Goal: Answer question/provide support

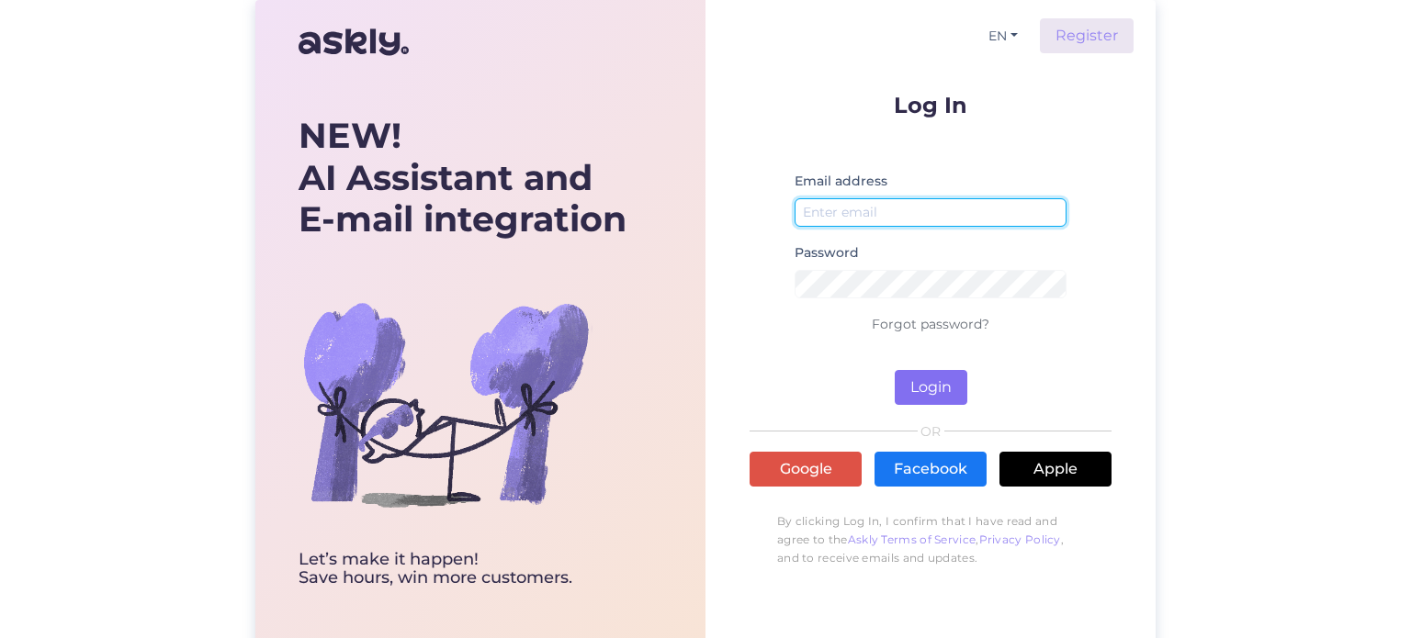
type input "[EMAIL_ADDRESS][DOMAIN_NAME]"
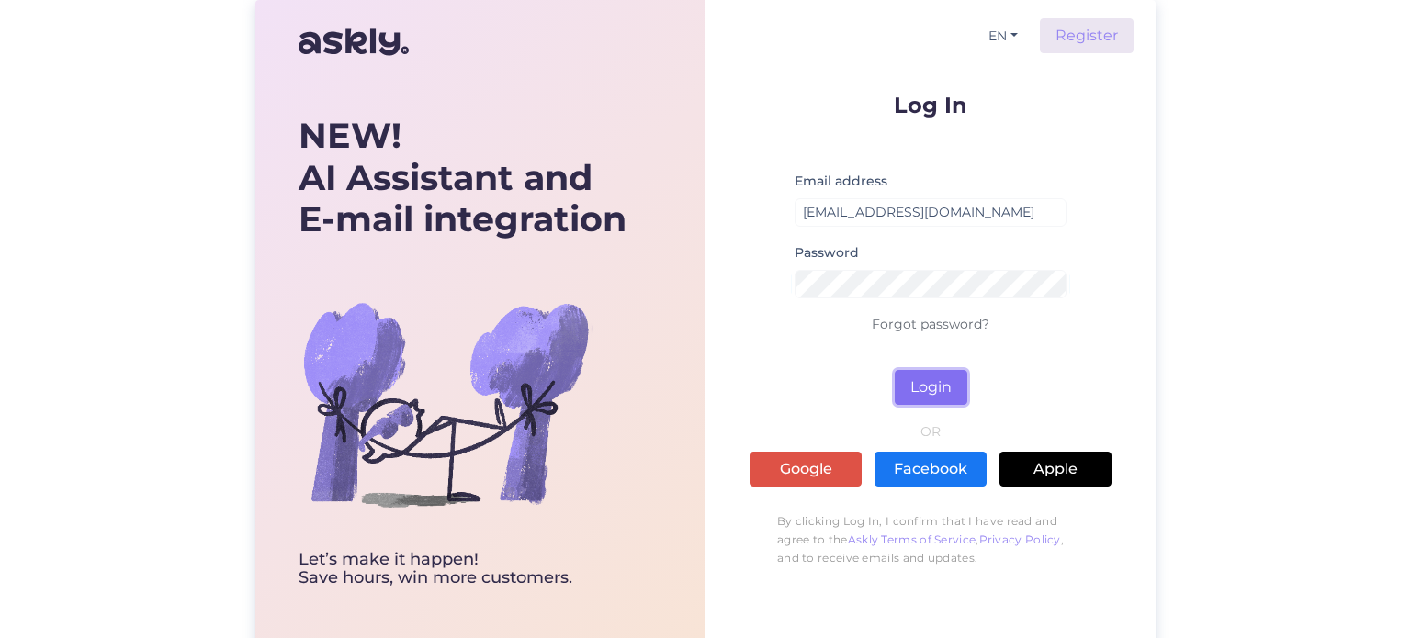
click at [917, 382] on button "Login" at bounding box center [930, 387] width 73 height 35
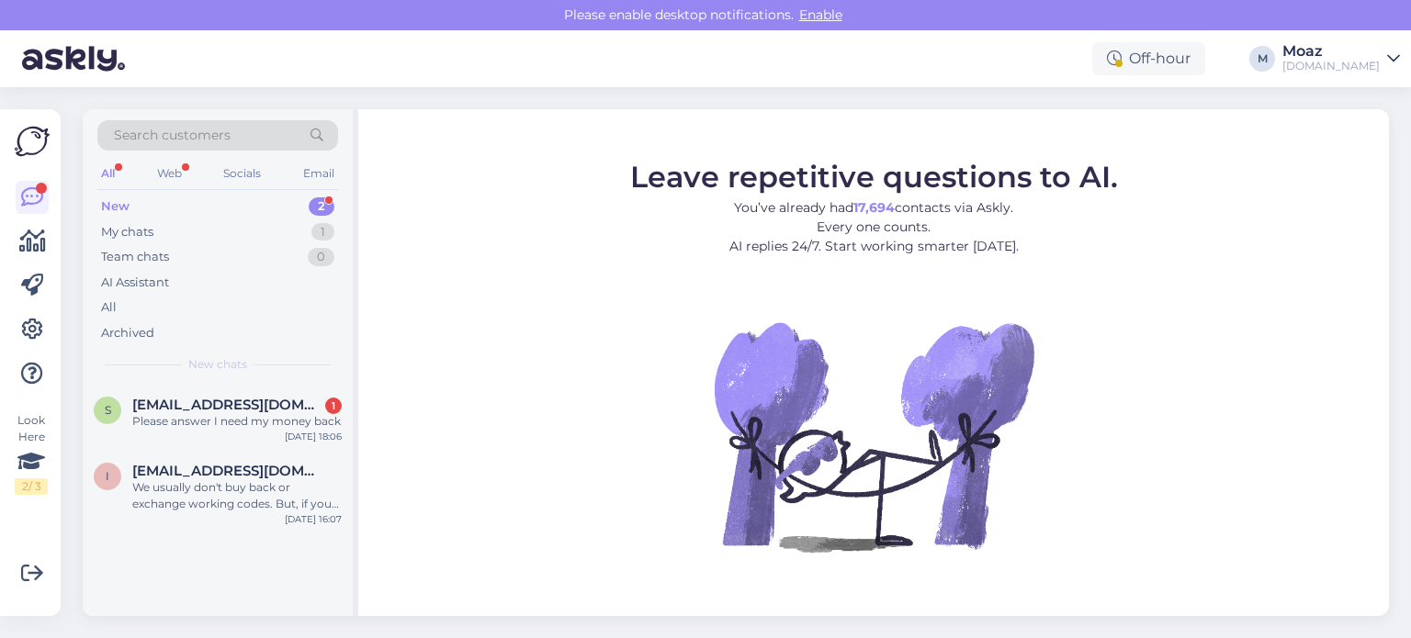
click at [127, 201] on div "New" at bounding box center [115, 206] width 28 height 18
click at [231, 410] on span "[EMAIL_ADDRESS][DOMAIN_NAME]" at bounding box center [227, 405] width 191 height 17
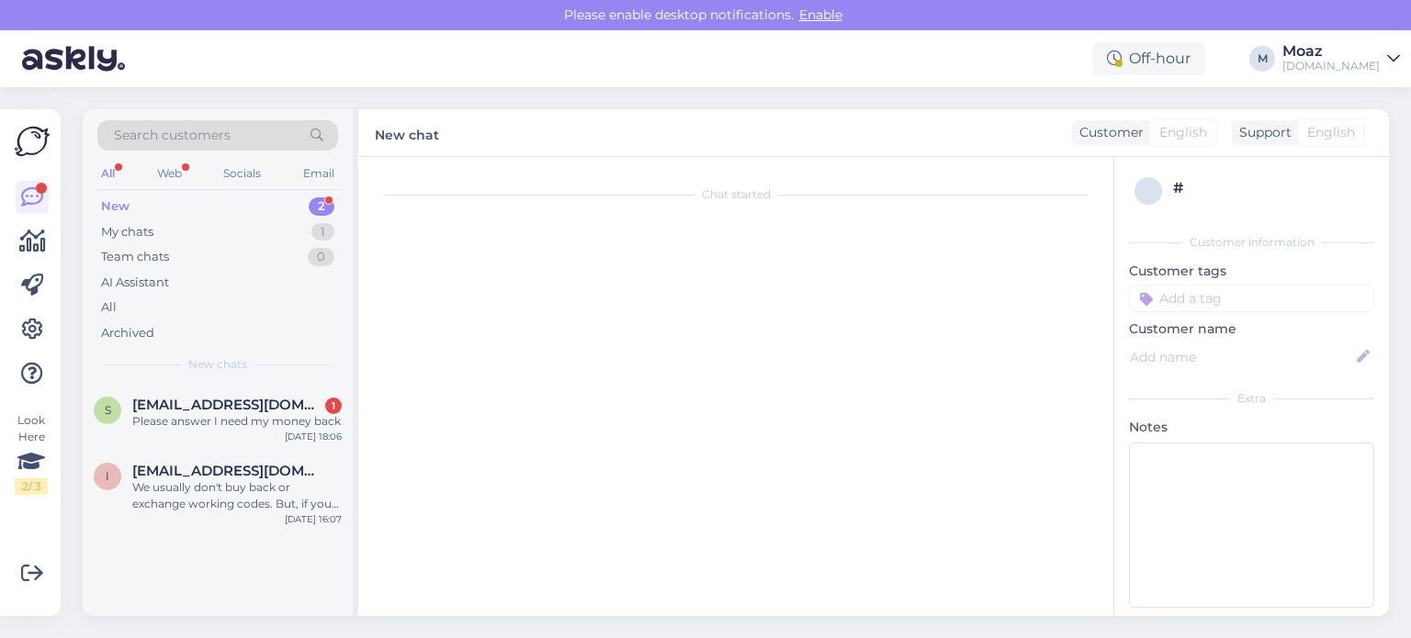
scroll to position [5376, 0]
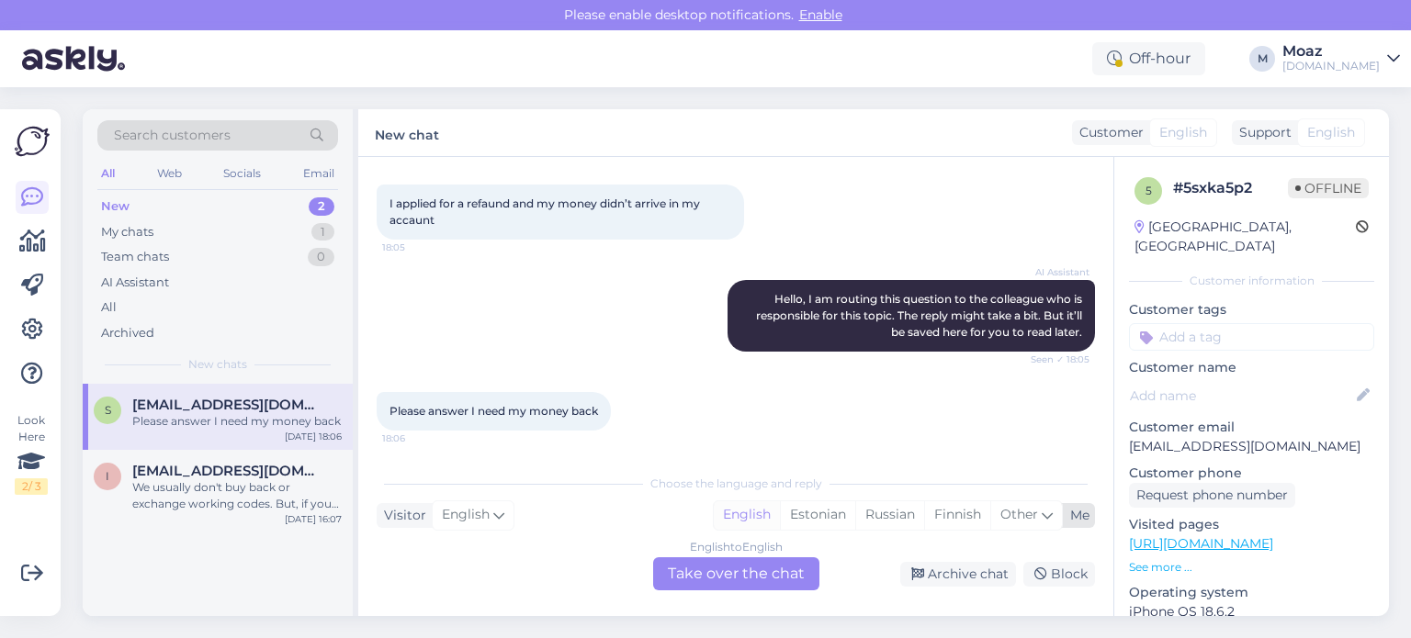
click at [743, 522] on div "English" at bounding box center [747, 515] width 66 height 28
click at [736, 512] on div "English" at bounding box center [747, 515] width 66 height 28
click at [711, 576] on div "English to English Take over the chat" at bounding box center [736, 573] width 166 height 33
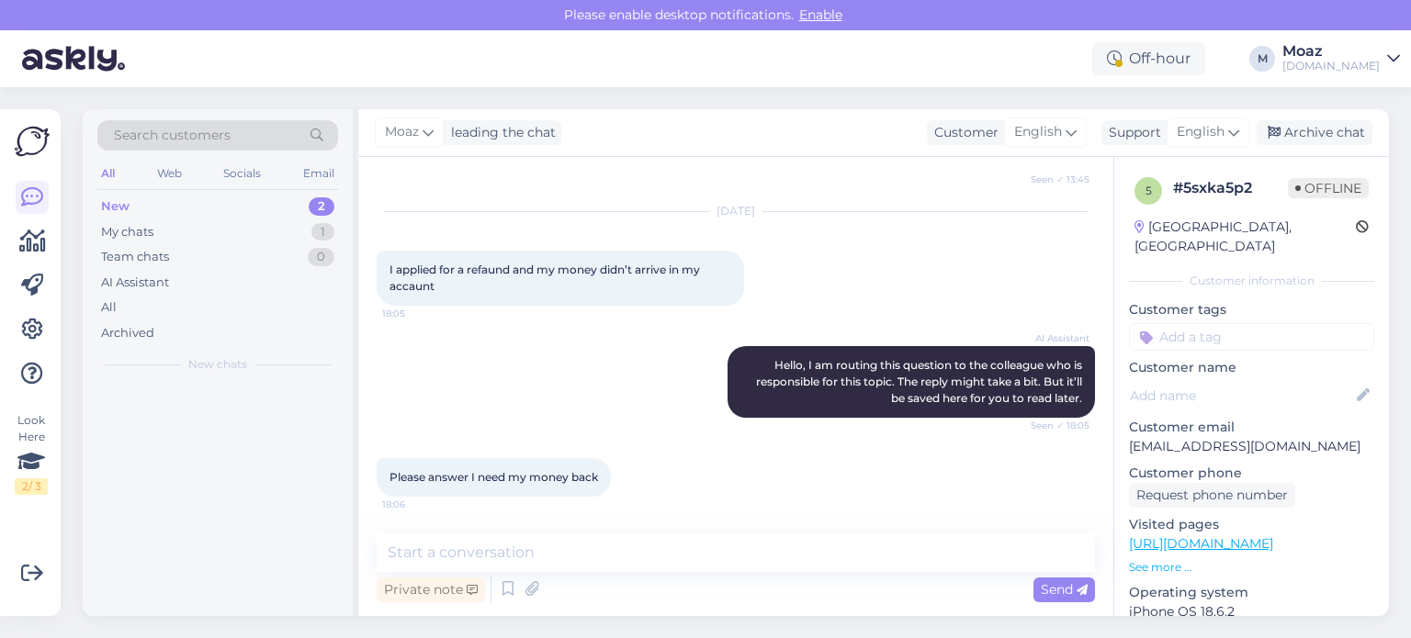
scroll to position [5308, 0]
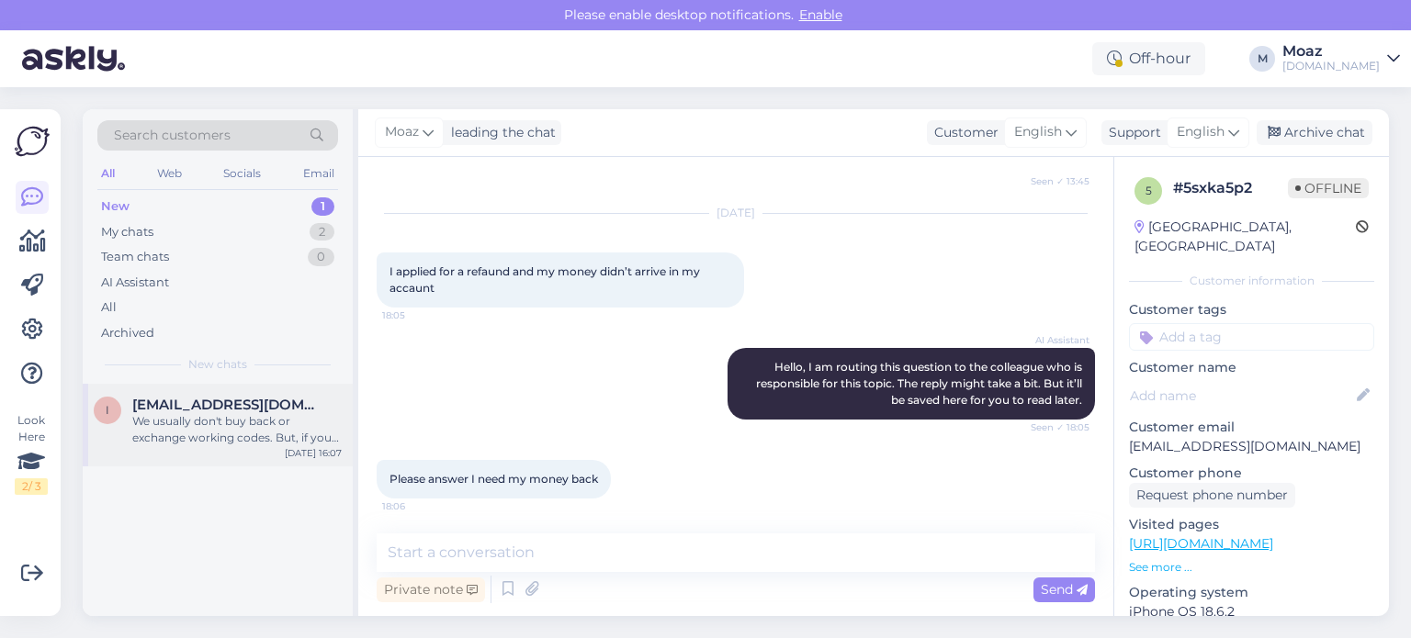
click at [141, 425] on div "We usually don't buy back or exchange working codes. But, if your code hasn't b…" at bounding box center [236, 429] width 209 height 33
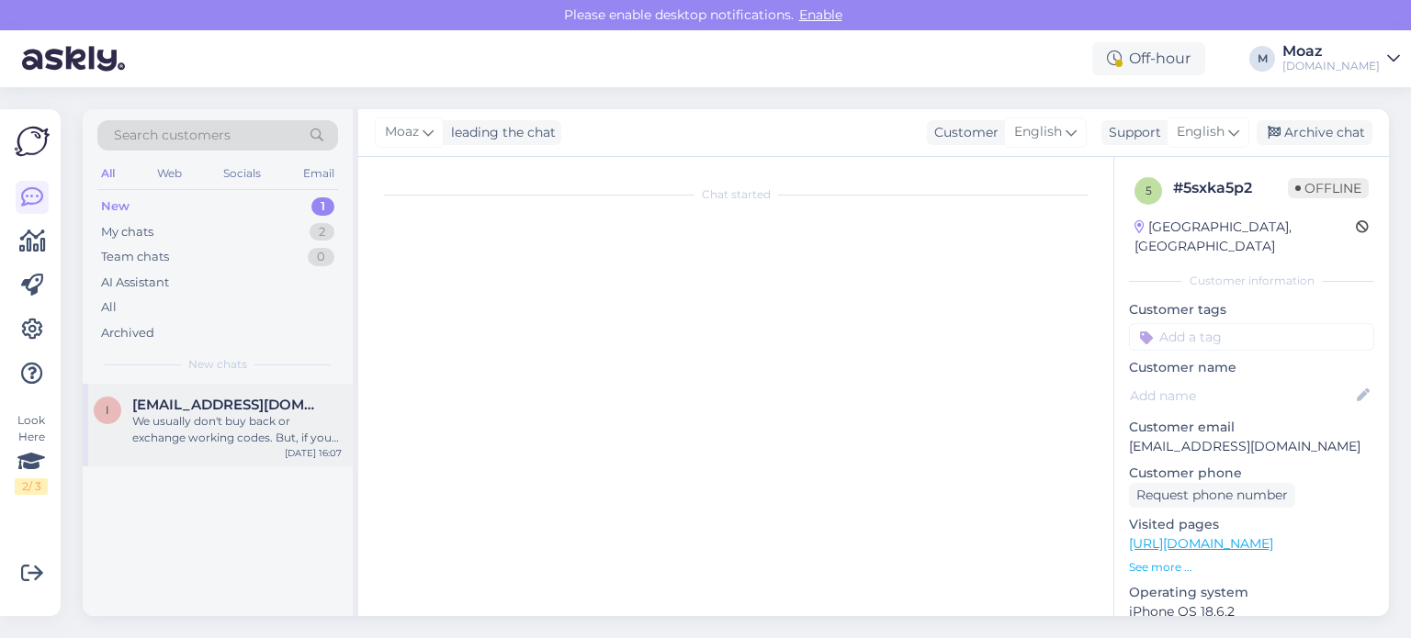
scroll to position [285, 0]
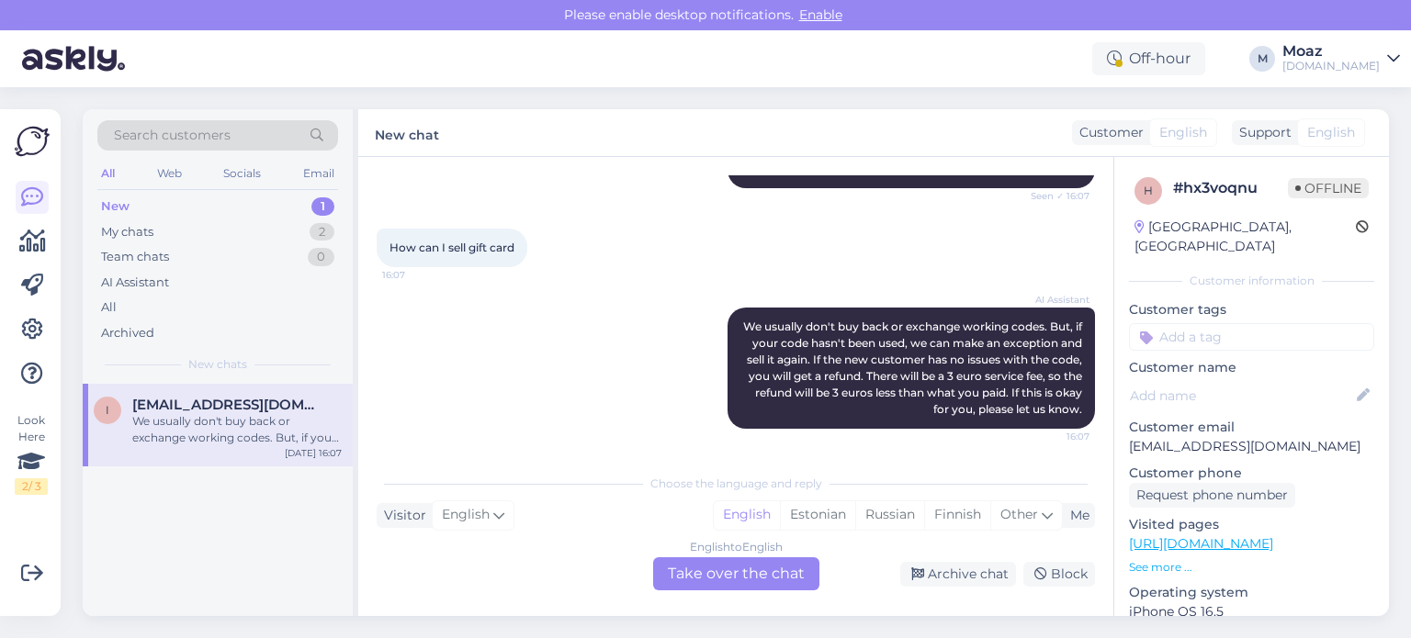
click at [705, 573] on div "English to English Take over the chat" at bounding box center [736, 573] width 166 height 33
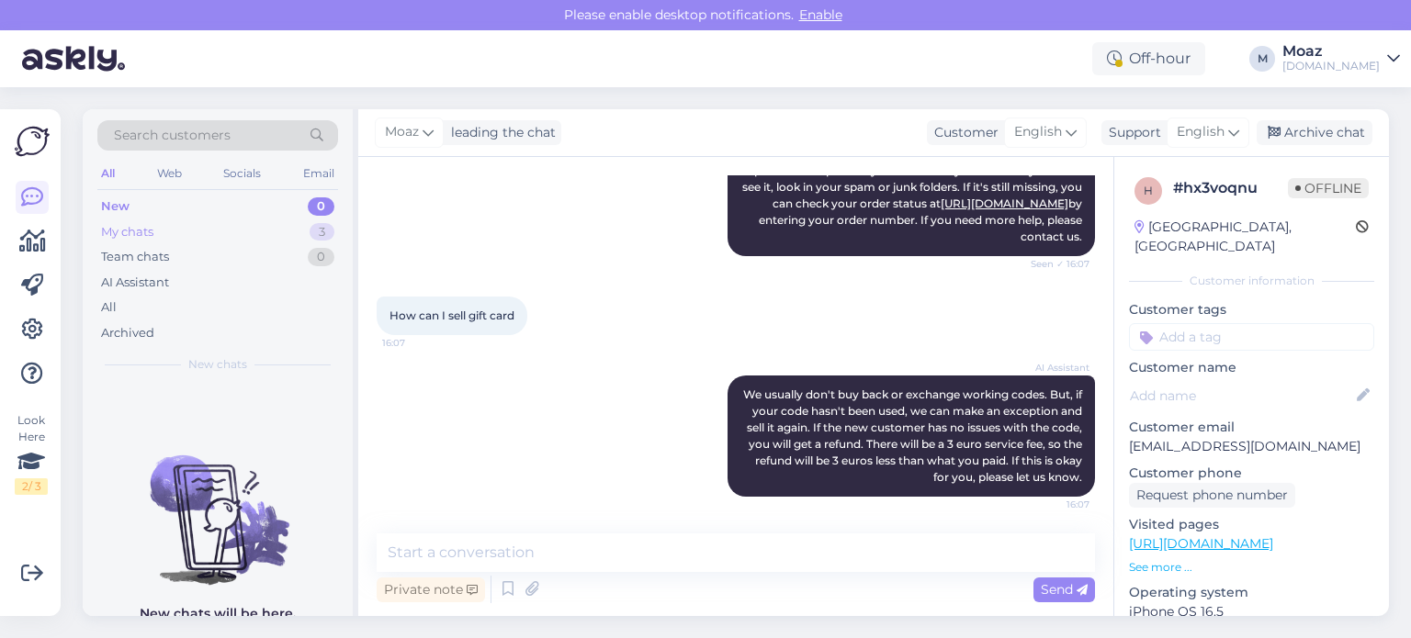
click at [178, 227] on div "My chats 3" at bounding box center [217, 232] width 241 height 26
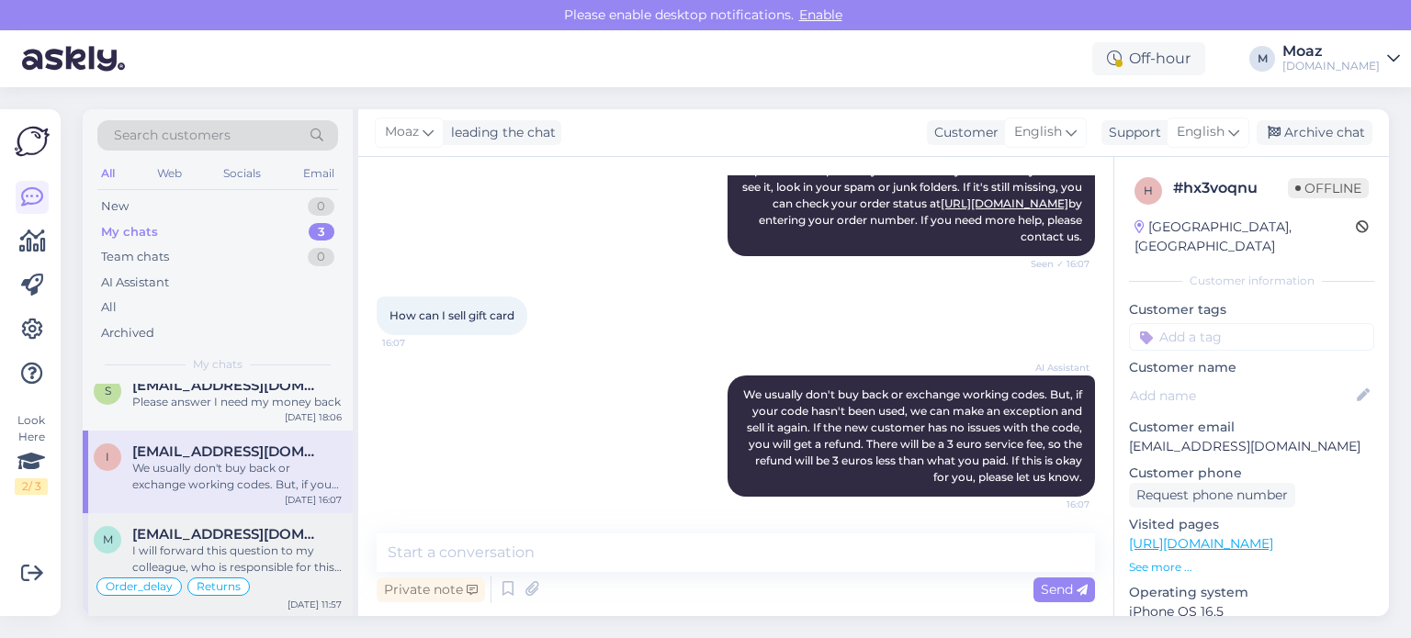
scroll to position [0, 0]
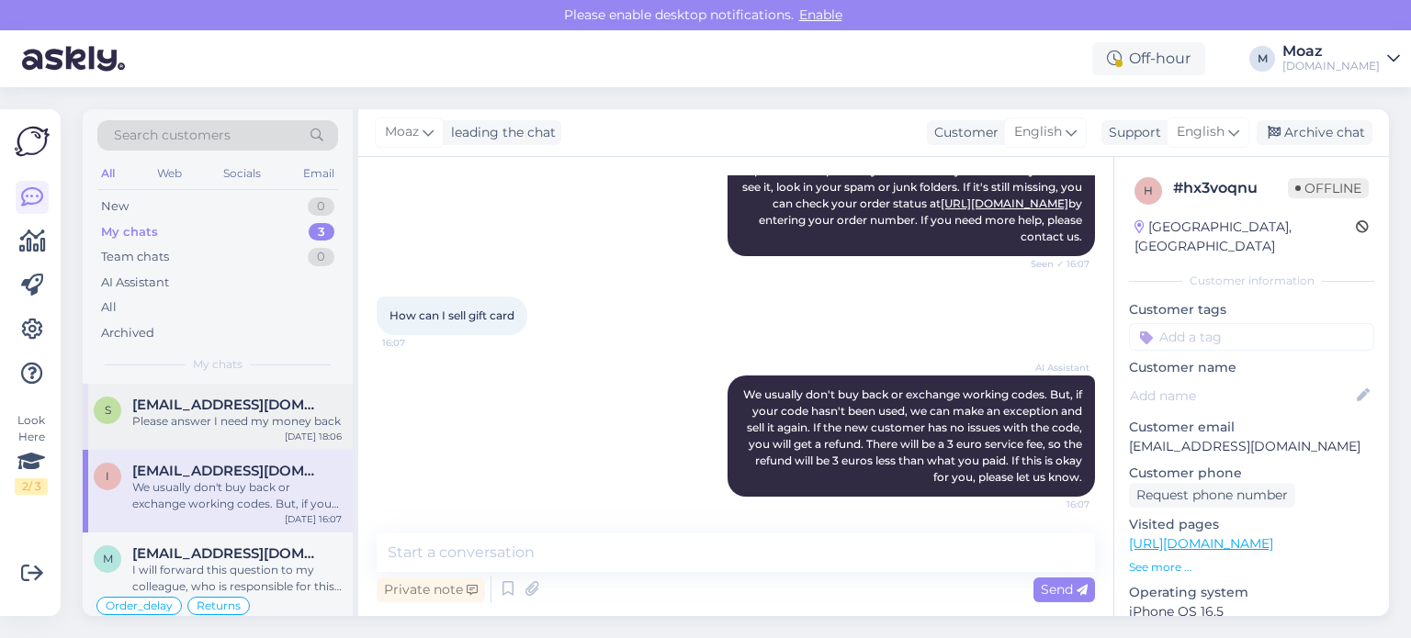
click at [220, 415] on div "Please answer I need my money back" at bounding box center [236, 421] width 209 height 17
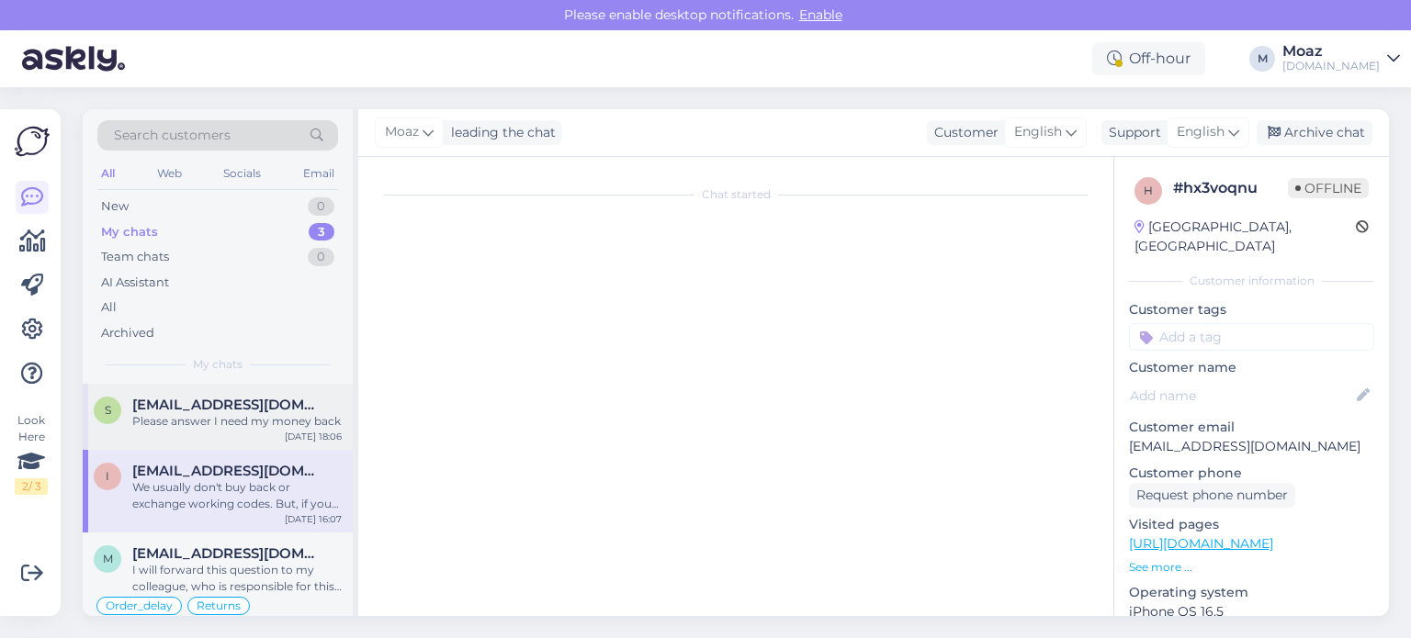
scroll to position [5308, 0]
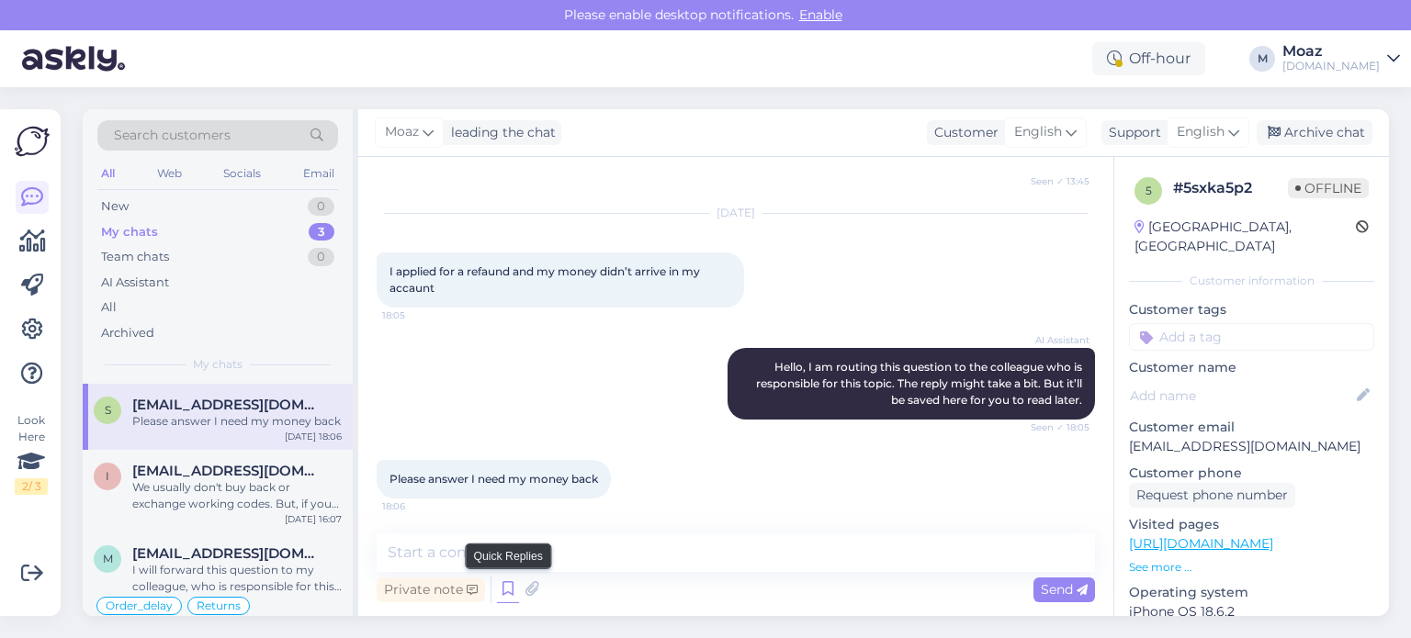
click at [506, 588] on icon at bounding box center [508, 590] width 22 height 28
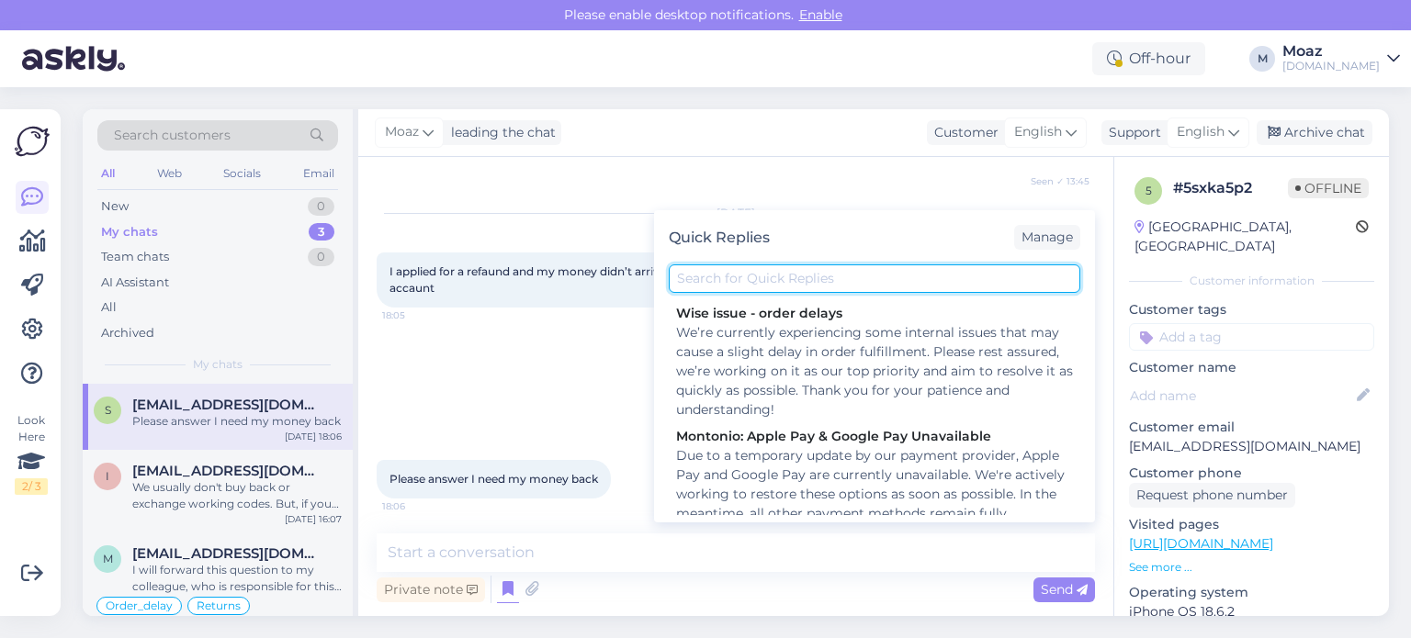
click at [775, 280] on input "text" at bounding box center [874, 278] width 411 height 28
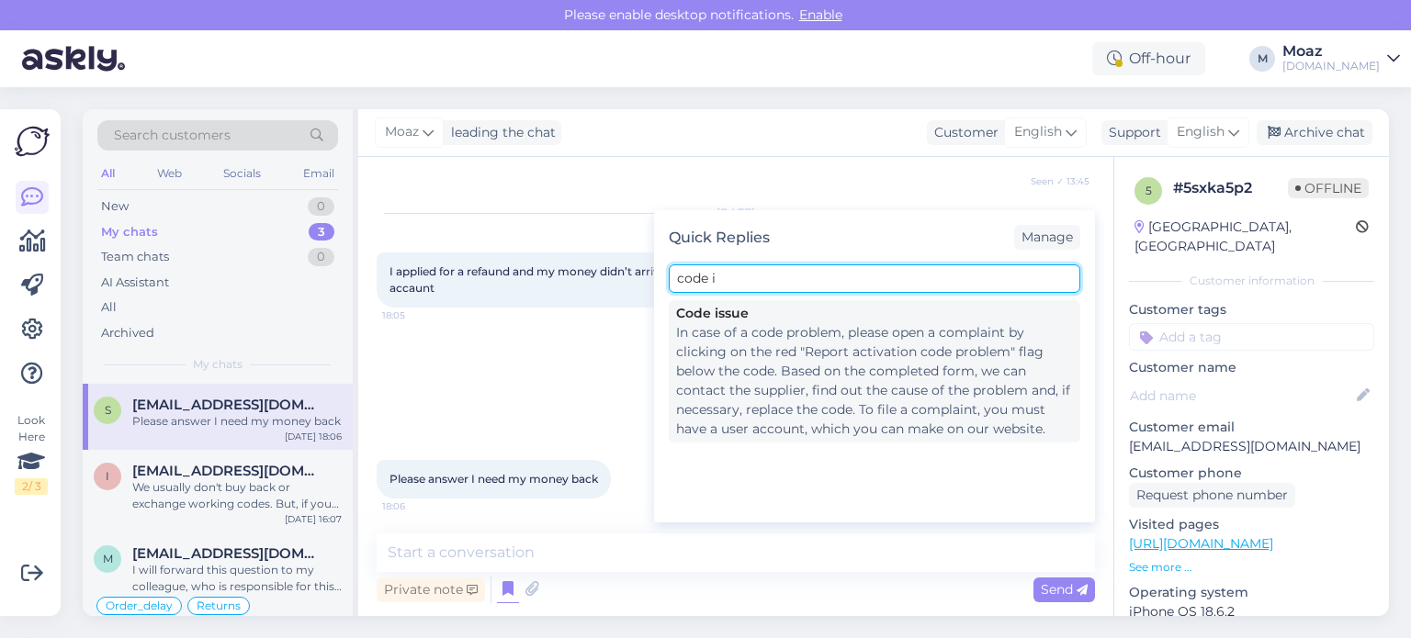
type input "code i"
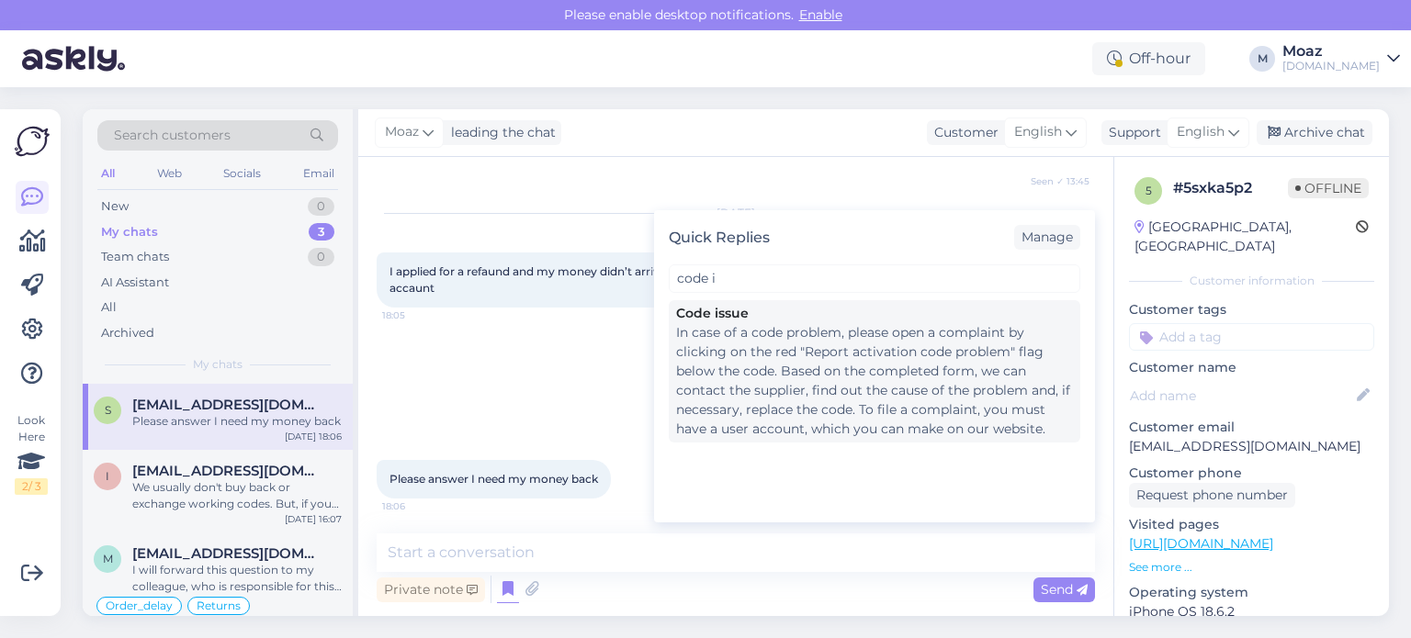
click at [771, 335] on div "In case of a code problem, please open a complaint by clicking on the red "Repo…" at bounding box center [874, 381] width 397 height 116
type textarea "In case of a code problem, please open a complaint by clicking on the red "Repo…"
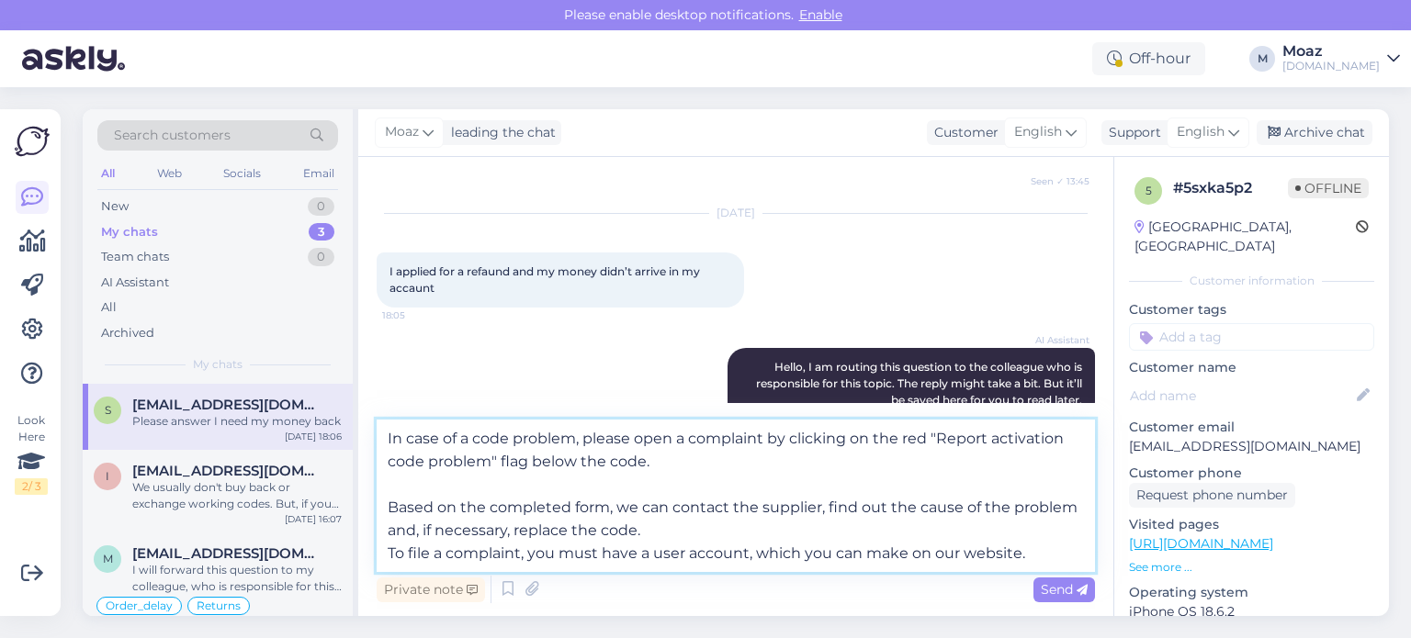
drag, startPoint x: 388, startPoint y: 436, endPoint x: 1118, endPoint y: 577, distance: 743.5
click at [1121, 580] on div "Chat started [DATE] Hello, I purchased Hearts of Iron IV Cadet Edition [DATE] (…" at bounding box center [873, 386] width 1030 height 459
